Goal: Information Seeking & Learning: Learn about a topic

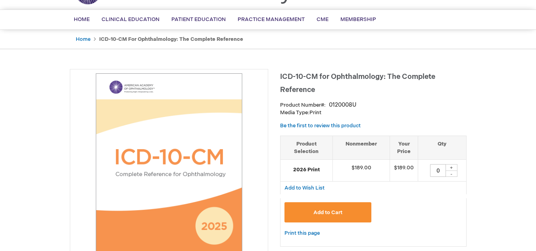
scroll to position [50, 0]
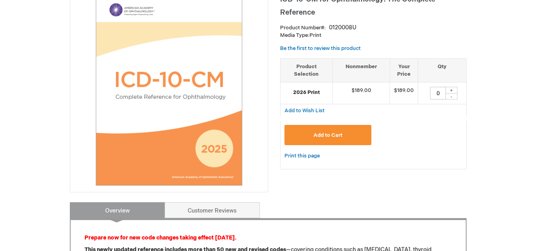
drag, startPoint x: 539, startPoint y: 37, endPoint x: 542, endPoint y: 72, distance: 35.4
click at [536, 72] on html "The store will not work correctly when cookies are disabled. Log Out Search My …" at bounding box center [268, -1] width 536 height 251
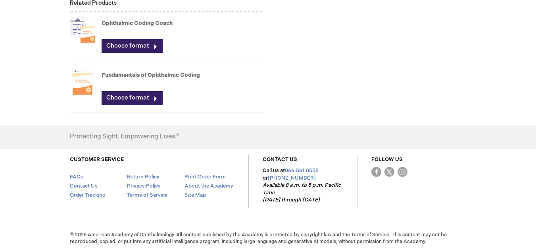
scroll to position [602, 0]
drag, startPoint x: 202, startPoint y: 93, endPoint x: 103, endPoint y: 89, distance: 98.9
click at [103, 87] on strong "Fundamentals of Ophthalmic Coding" at bounding box center [182, 79] width 161 height 16
click at [125, 79] on link "Fundamentals of Ophthalmic Coding" at bounding box center [151, 75] width 98 height 7
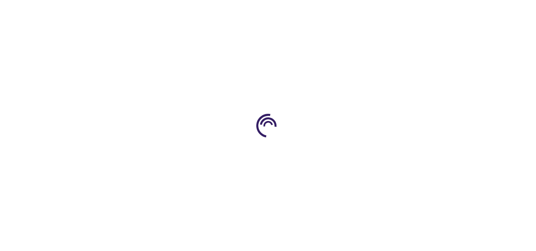
type input "0"
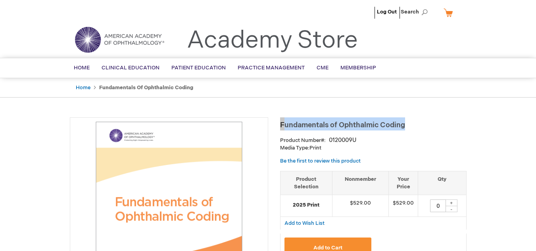
drag, startPoint x: 281, startPoint y: 126, endPoint x: 405, endPoint y: 126, distance: 123.8
click at [405, 126] on h1 "Fundamentals of Ophthalmic Coding" at bounding box center [373, 123] width 187 height 13
copy span "Fundamentals of Ophthalmic Coding"
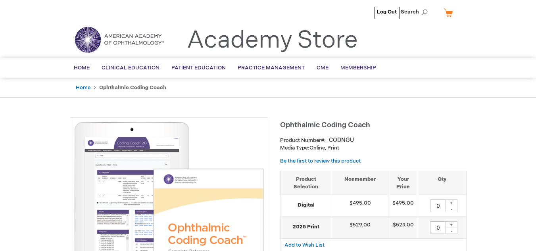
type input "0"
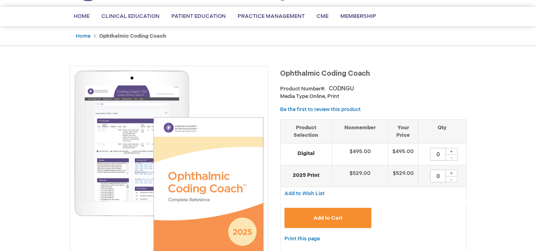
drag, startPoint x: 281, startPoint y: 74, endPoint x: 369, endPoint y: 71, distance: 88.1
click at [369, 71] on span "Ophthalmic Coding Coach" at bounding box center [325, 73] width 90 height 8
copy span "Ophthalmic Coding Coach"
